Goal: Task Accomplishment & Management: Manage account settings

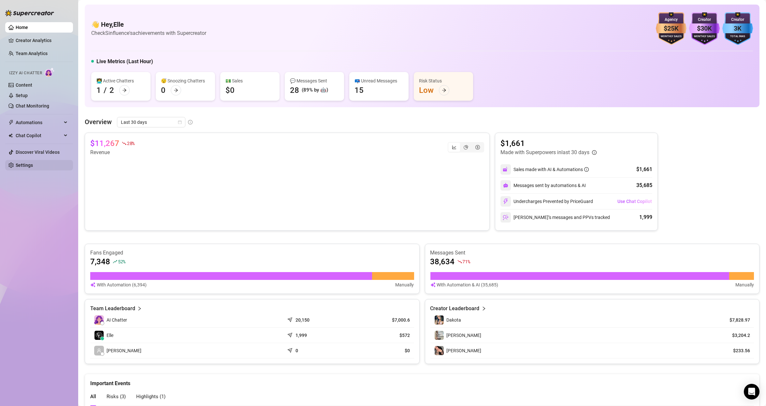
click at [33, 165] on link "Settings" at bounding box center [24, 165] width 17 height 5
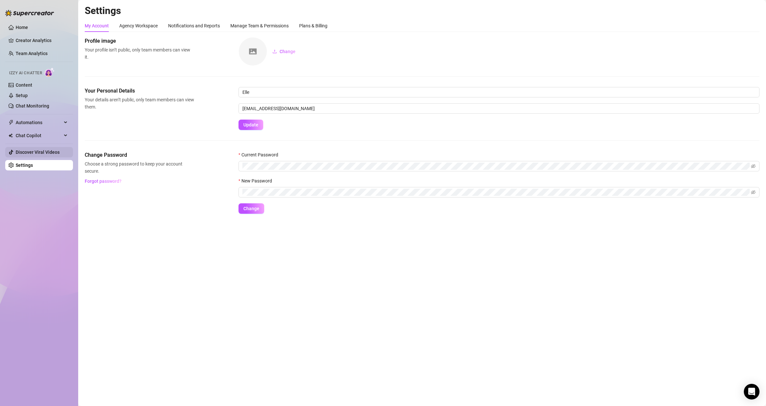
click at [35, 155] on link "Discover Viral Videos" at bounding box center [38, 152] width 44 height 5
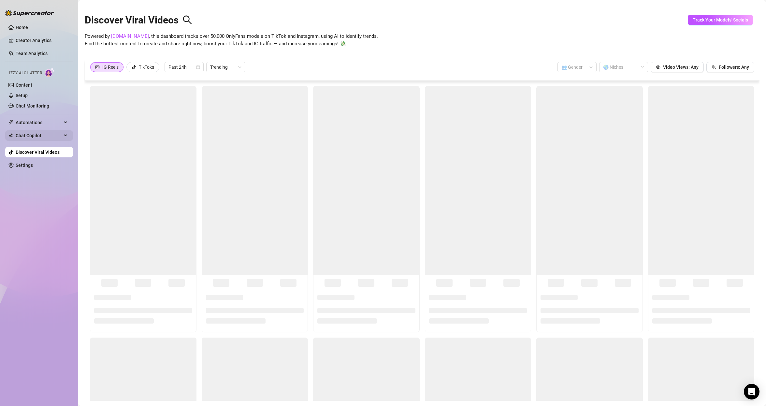
click at [36, 130] on span "Chat Copilot" at bounding box center [39, 135] width 46 height 10
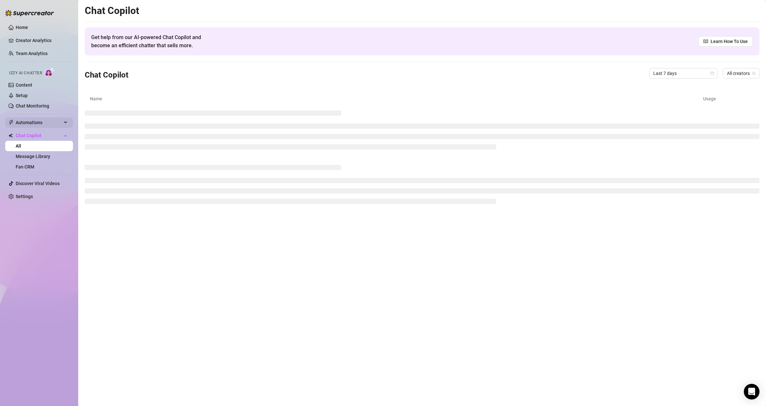
click at [36, 122] on span "Automations" at bounding box center [39, 122] width 46 height 10
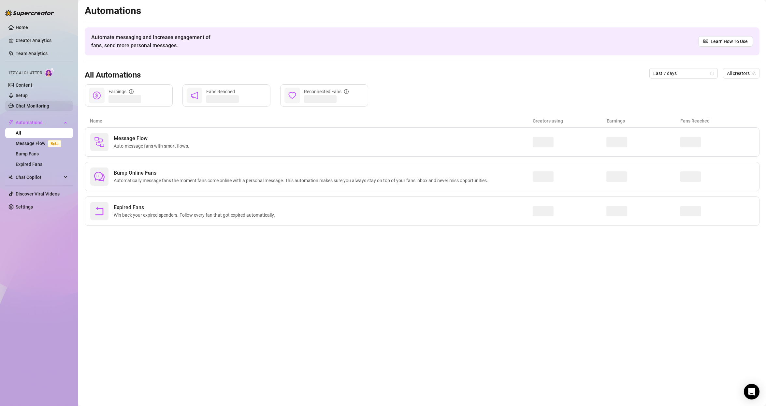
click at [37, 107] on link "Chat Monitoring" at bounding box center [33, 105] width 34 height 5
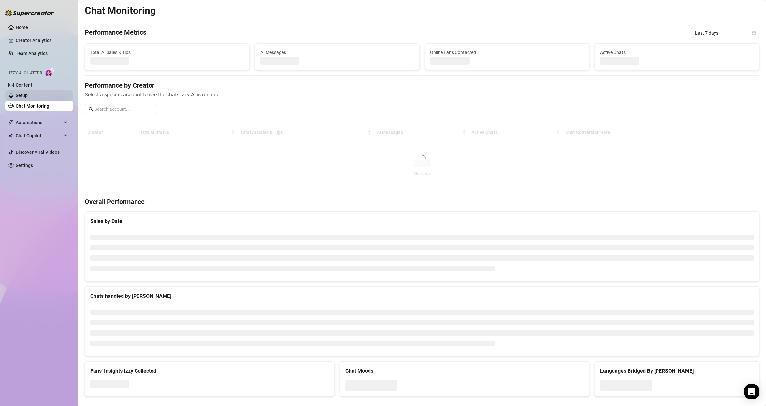
click at [28, 94] on link "Setup" at bounding box center [22, 95] width 12 height 5
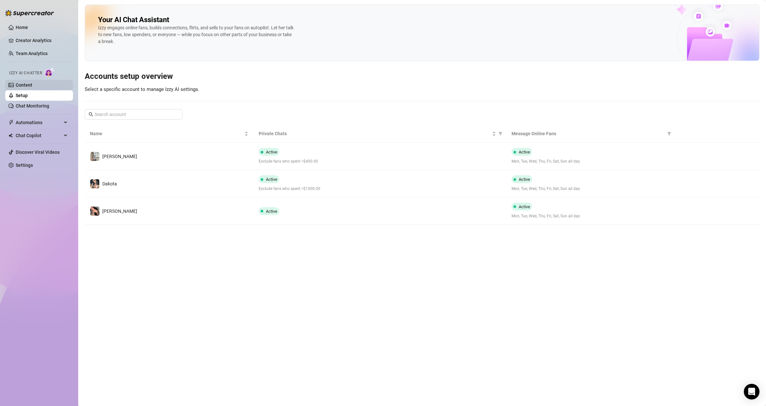
click at [32, 82] on link "Content" at bounding box center [24, 84] width 17 height 5
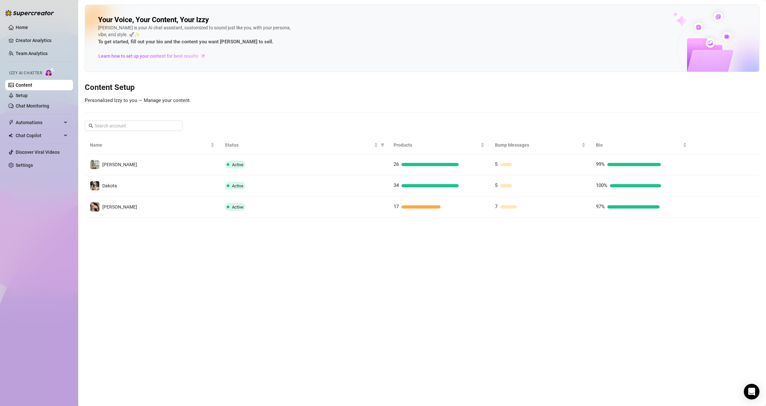
click at [37, 70] on span "Izzy AI Chatter" at bounding box center [25, 73] width 33 height 6
click at [34, 46] on ul "Home Creator Analytics Team Analytics Izzy AI Chatter Content Setup Chat Monito…" at bounding box center [39, 96] width 68 height 153
click at [32, 51] on link "Team Analytics" at bounding box center [32, 53] width 32 height 5
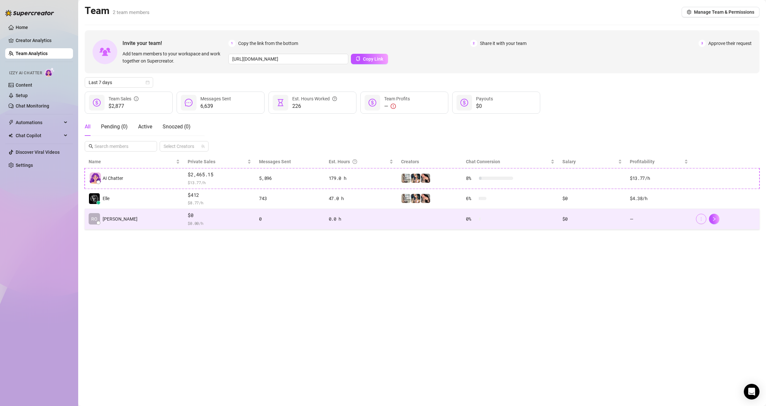
click at [702, 221] on icon "more" at bounding box center [701, 219] width 5 height 5
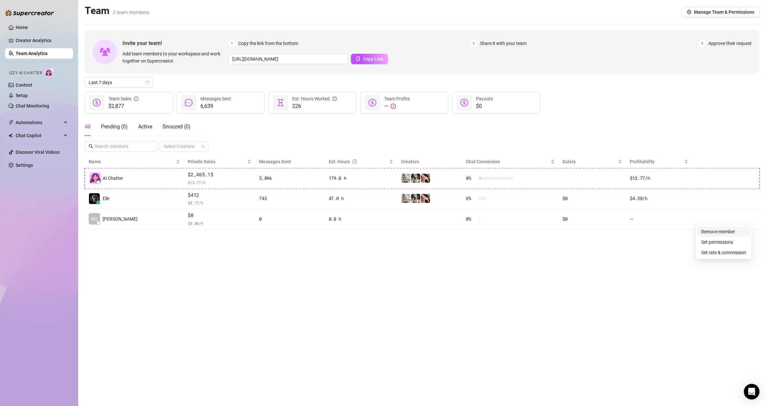
click at [715, 231] on link "Remove member" at bounding box center [718, 231] width 34 height 5
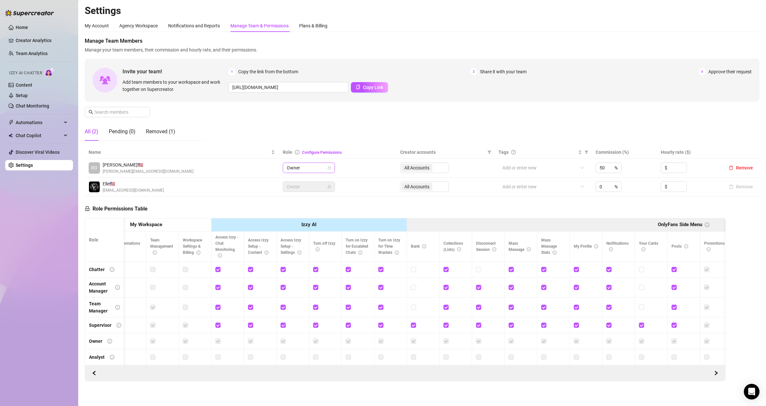
click at [317, 165] on span "Owner" at bounding box center [309, 168] width 44 height 10
click at [311, 193] on div "Account Manager" at bounding box center [307, 191] width 42 height 7
click at [330, 166] on div "Owner" at bounding box center [309, 168] width 52 height 10
click at [298, 221] on div "Owner" at bounding box center [307, 222] width 42 height 7
click at [331, 166] on div "Owner" at bounding box center [309, 168] width 52 height 10
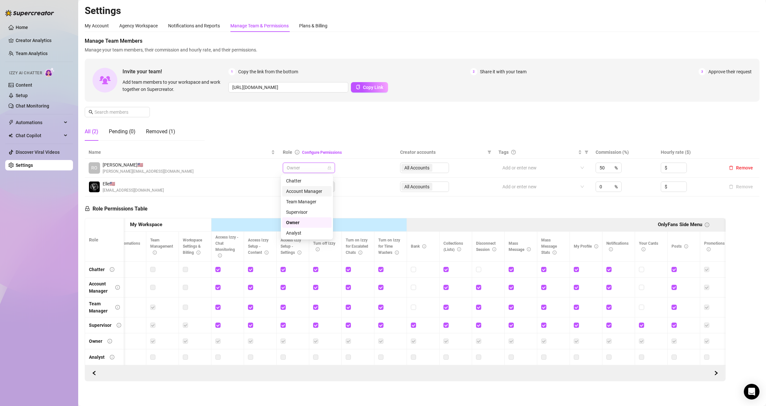
click at [315, 193] on div "Account Manager" at bounding box center [307, 191] width 42 height 7
